Goal: Entertainment & Leisure: Consume media (video, audio)

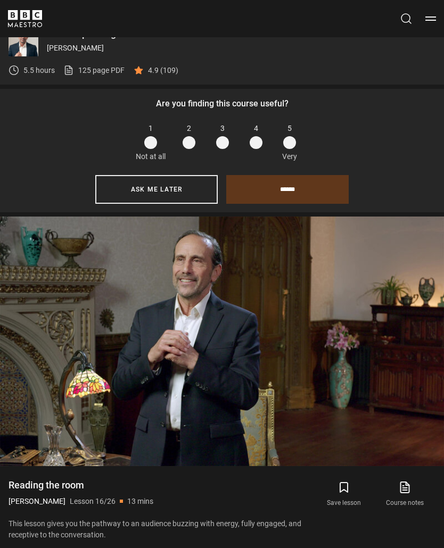
click at [420, 401] on video-js "Video Player is loading. Play Lesson Reading the room 10s Skip Back 10 seconds …" at bounding box center [222, 342] width 444 height 250
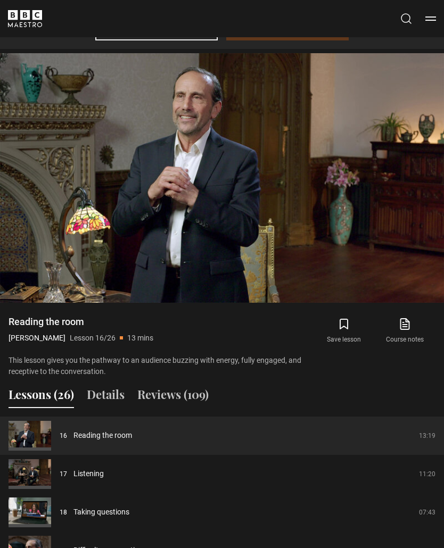
scroll to position [832, 0]
click at [104, 479] on link "Listening" at bounding box center [88, 473] width 30 height 11
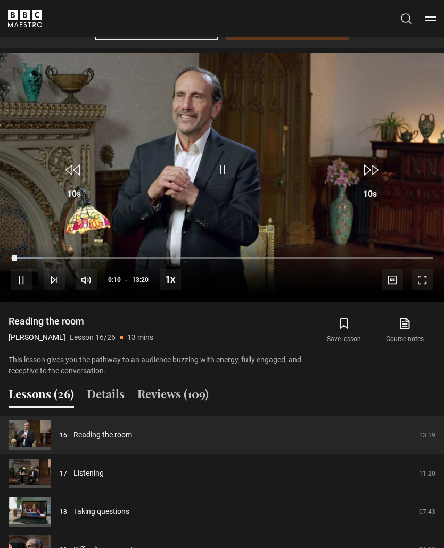
click at [86, 468] on link "Listening" at bounding box center [88, 473] width 30 height 11
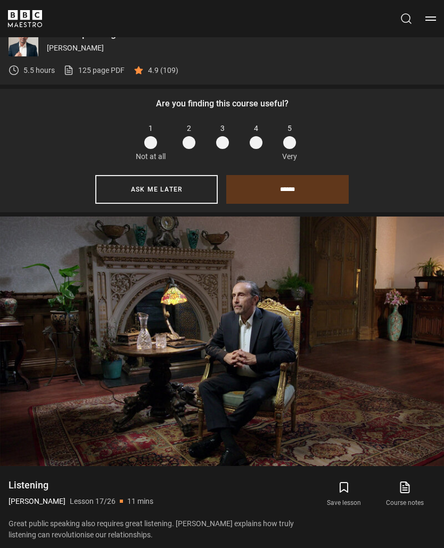
click at [389, 404] on video-js "Video Player is loading. Play Lesson Listening 10s Skip Back 10 seconds Pause 1…" at bounding box center [222, 342] width 444 height 250
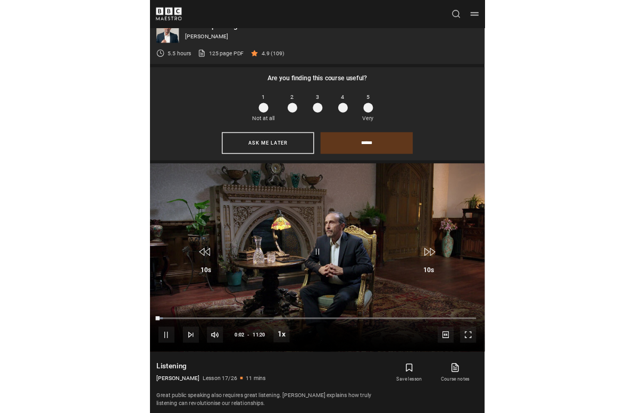
scroll to position [13, 0]
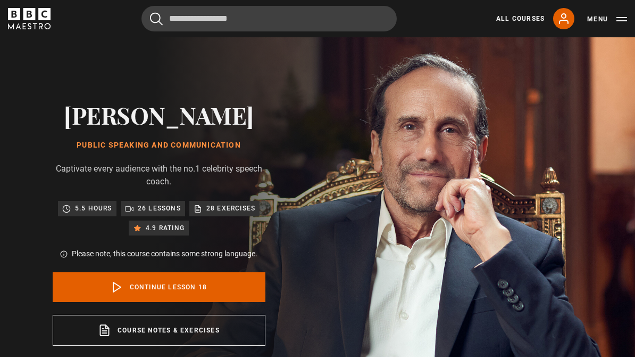
click at [131, 288] on link "Continue lesson 18" at bounding box center [159, 287] width 213 height 30
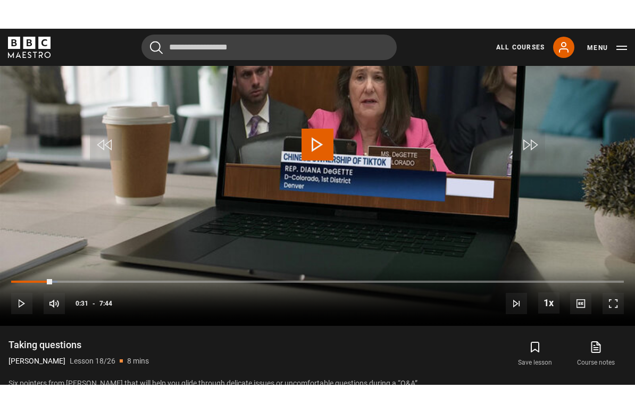
scroll to position [13, 0]
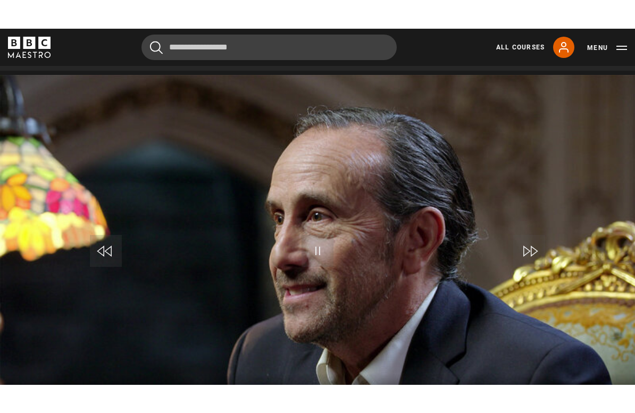
scroll to position [13, 0]
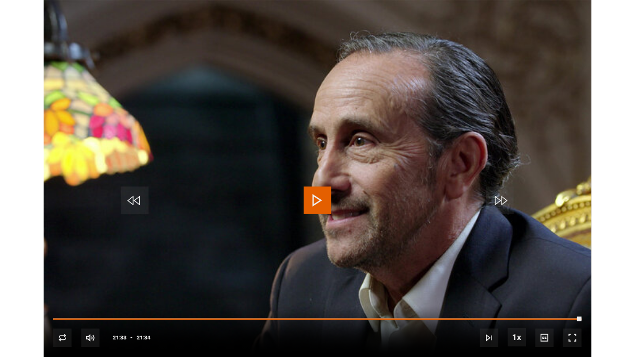
scroll to position [618, 0]
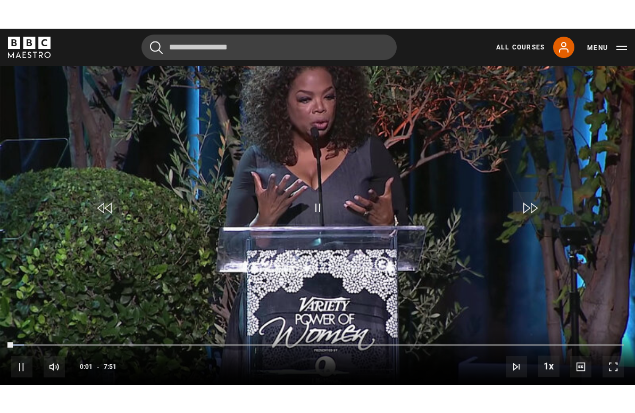
scroll to position [13, 0]
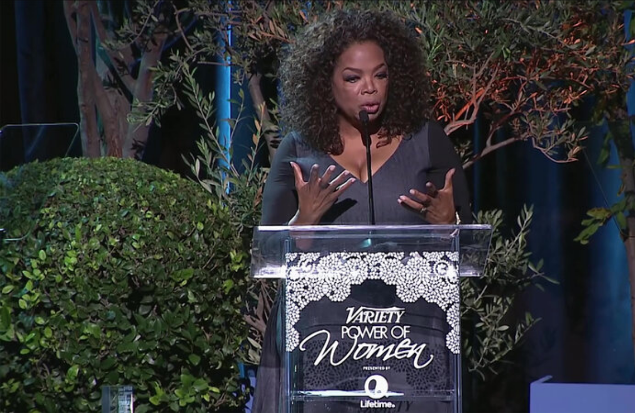
click at [221, 291] on video-js "Video Player is loading. Play Lesson Feminine communication power 10s Skip Back…" at bounding box center [317, 206] width 635 height 413
click at [272, 334] on video-js "Video Player is loading. Play Lesson Feminine communication power 10s Skip Back…" at bounding box center [317, 206] width 635 height 413
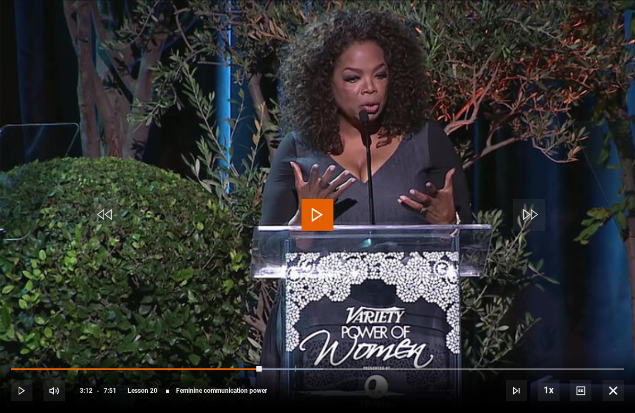
click at [271, 336] on video-js "Video Player is loading. Play Lesson Feminine communication power 10s Skip Back…" at bounding box center [317, 206] width 635 height 413
click at [270, 276] on video-js "Video Player is loading. Play Lesson Feminine communication power 10s Skip Back…" at bounding box center [317, 206] width 635 height 413
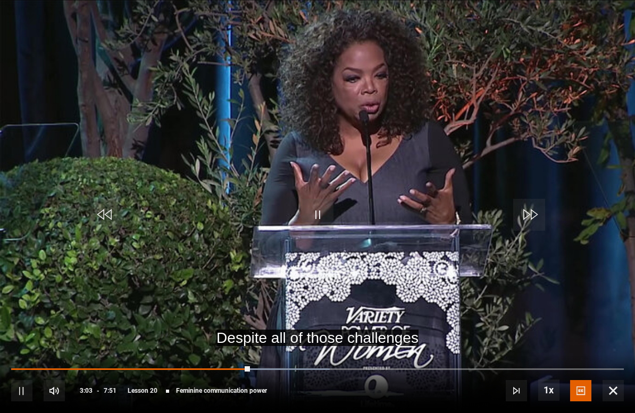
click at [581, 395] on span "Video Player" at bounding box center [580, 390] width 21 height 21
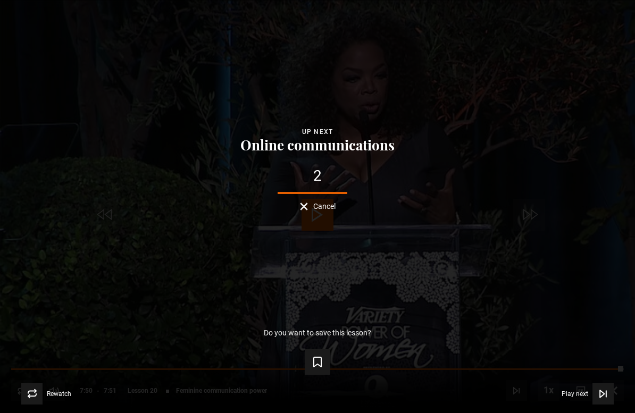
click at [148, 392] on div "Rewatch Rewatch Play next Play next" at bounding box center [317, 394] width 601 height 21
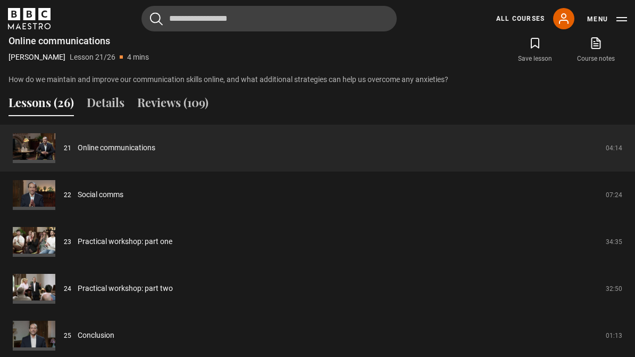
scroll to position [960, 0]
